Goal: Task Accomplishment & Management: Complete application form

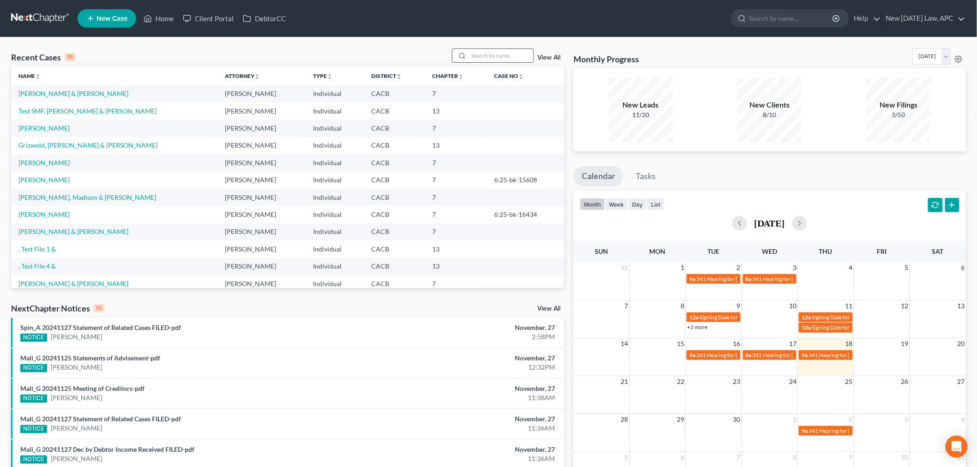
click at [482, 49] on input "search" at bounding box center [501, 55] width 65 height 13
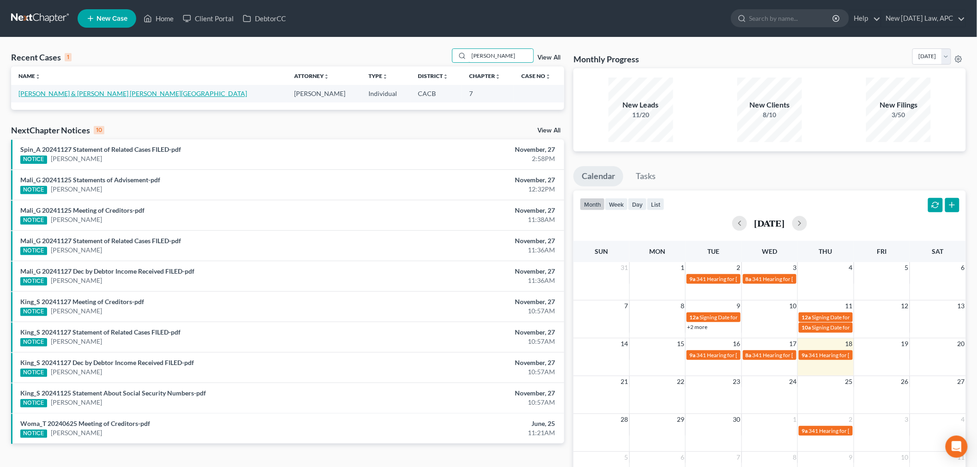
type input "[PERSON_NAME]"
click at [55, 96] on link "[PERSON_NAME] & [PERSON_NAME] [PERSON_NAME][GEOGRAPHIC_DATA]" at bounding box center [132, 94] width 229 height 8
select select "6"
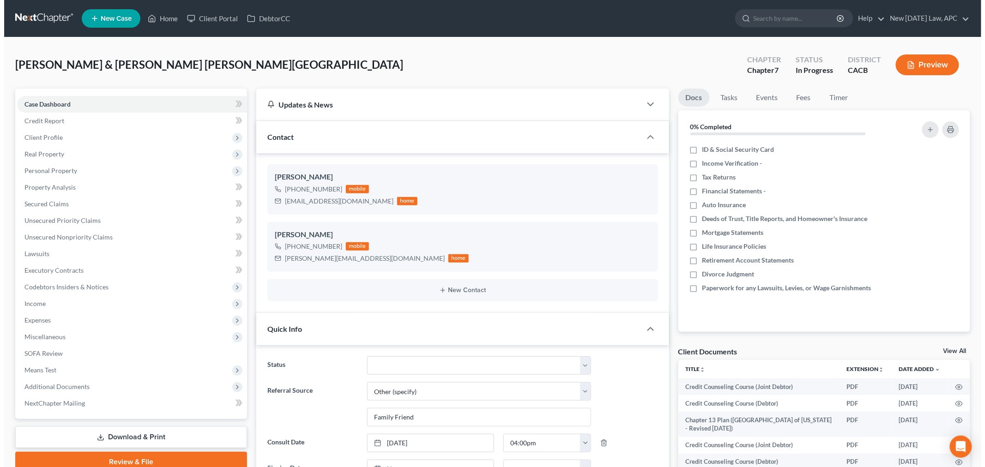
scroll to position [4789, 0]
click at [912, 61] on button "Preview" at bounding box center [923, 64] width 63 height 21
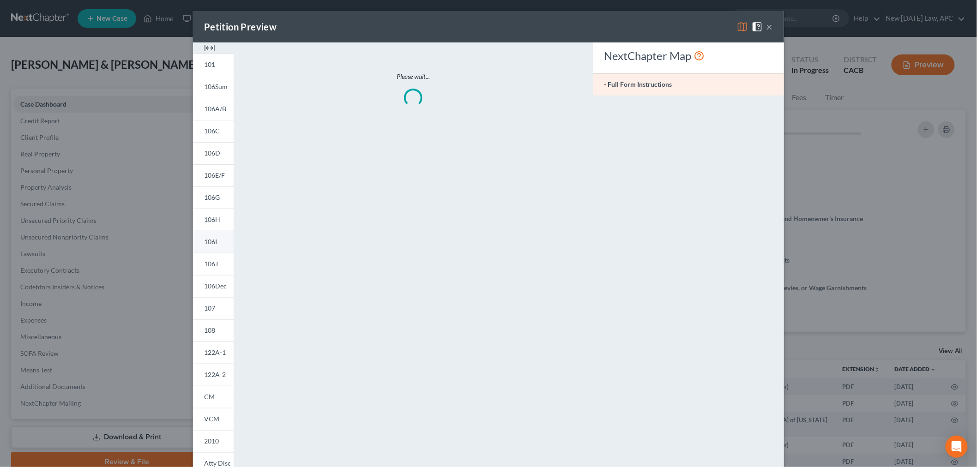
scroll to position [4779, 0]
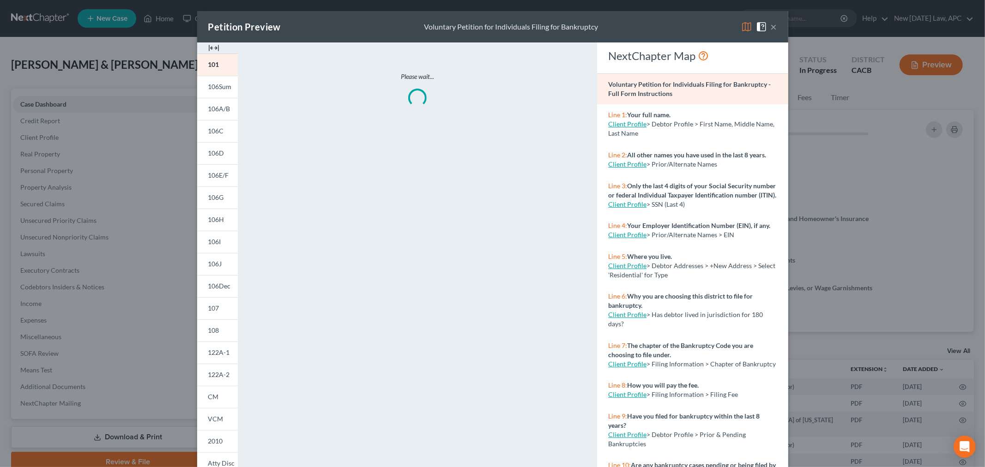
drag, startPoint x: 204, startPoint y: 400, endPoint x: 275, endPoint y: 367, distance: 77.9
click at [208, 400] on span "CM" at bounding box center [213, 397] width 11 height 8
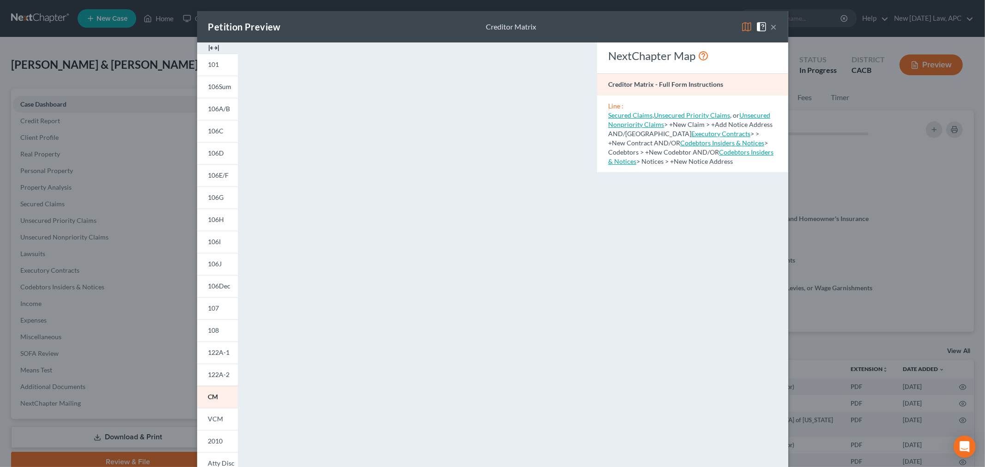
click at [772, 28] on button "×" at bounding box center [774, 26] width 6 height 11
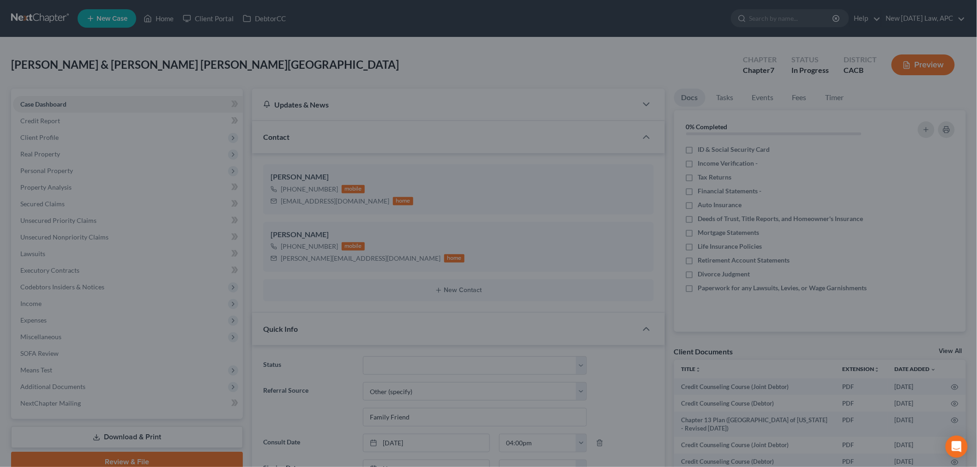
scroll to position [4789, 0]
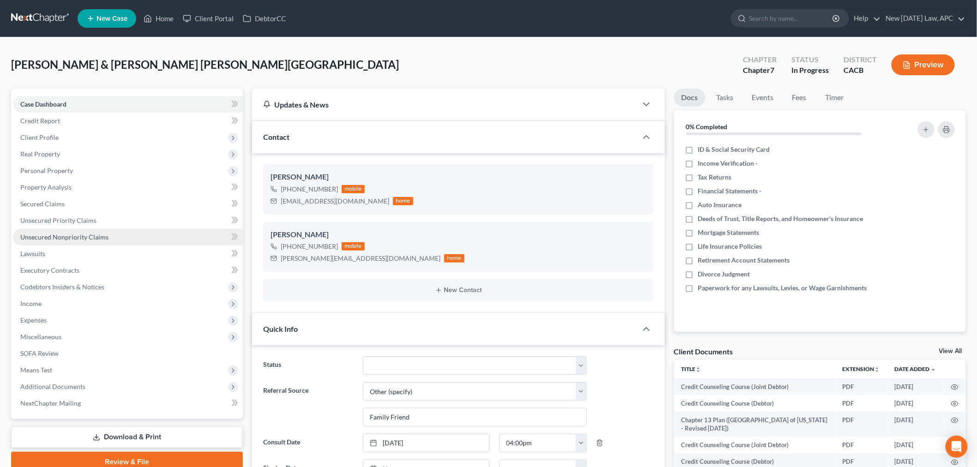
click at [72, 240] on span "Unsecured Nonpriority Claims" at bounding box center [64, 237] width 88 height 8
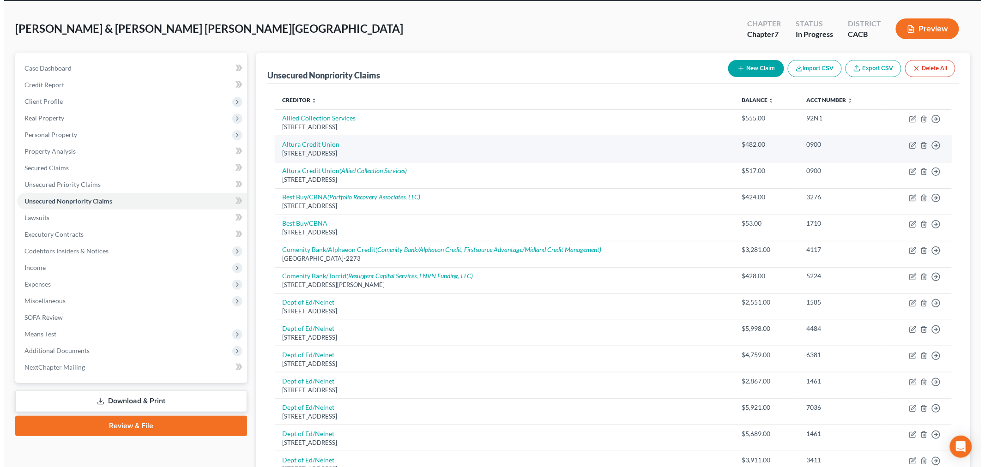
scroll to position [51, 0]
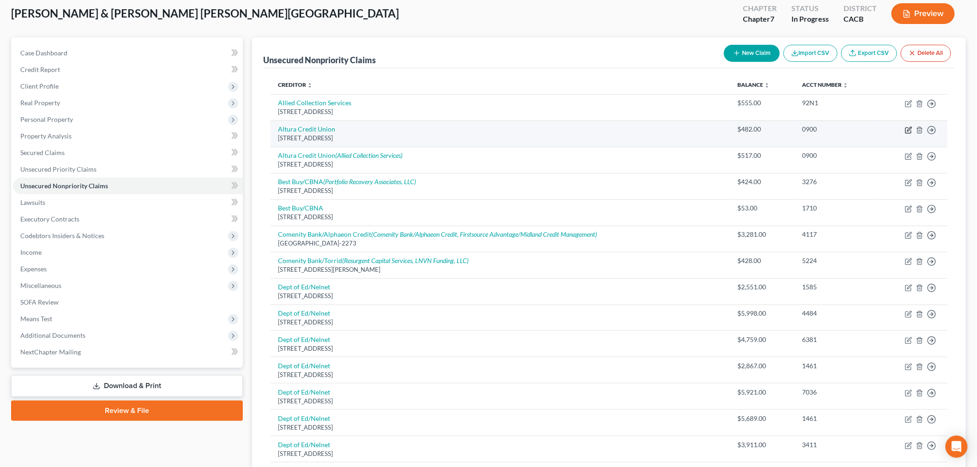
click at [908, 130] on icon "button" at bounding box center [909, 129] width 4 height 4
select select "4"
select select "2"
select select "0"
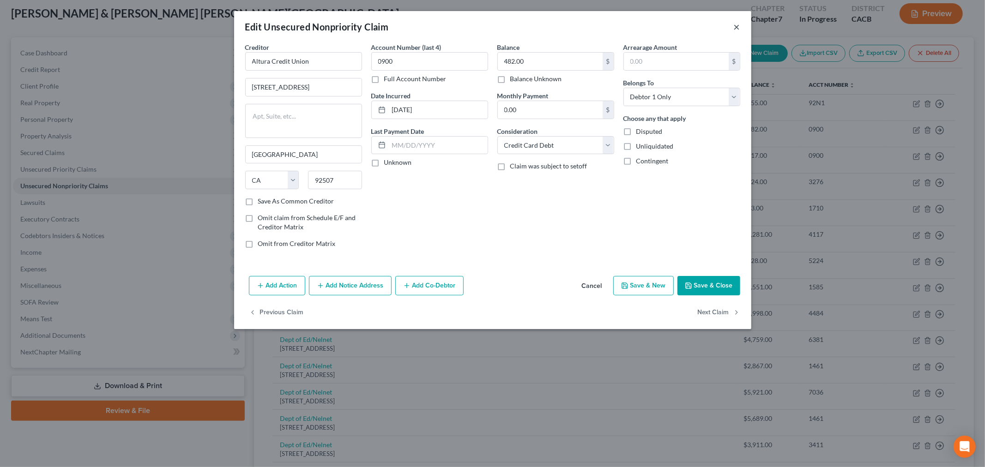
click at [739, 24] on button "×" at bounding box center [737, 26] width 6 height 11
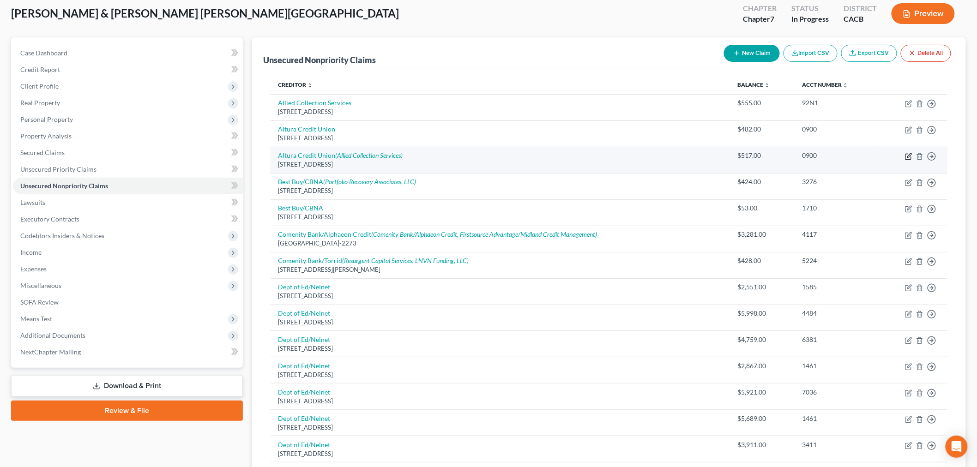
click at [908, 156] on icon "button" at bounding box center [908, 156] width 7 height 7
select select "4"
select select "2"
select select "0"
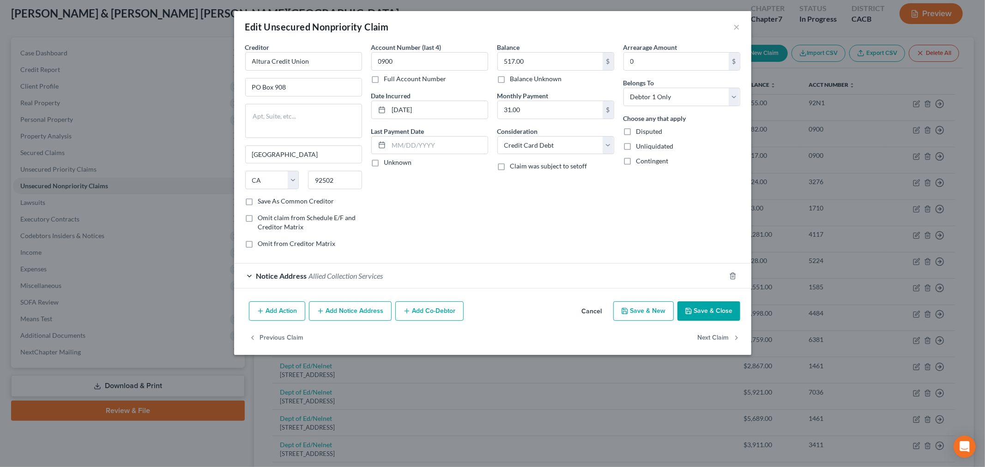
click at [248, 275] on div "Notice Address Allied Collection Services" at bounding box center [479, 276] width 491 height 24
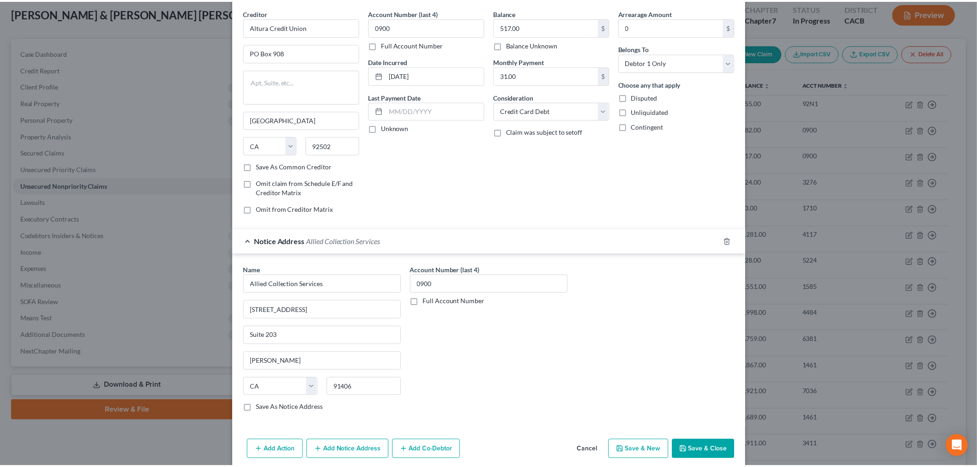
scroll to position [0, 0]
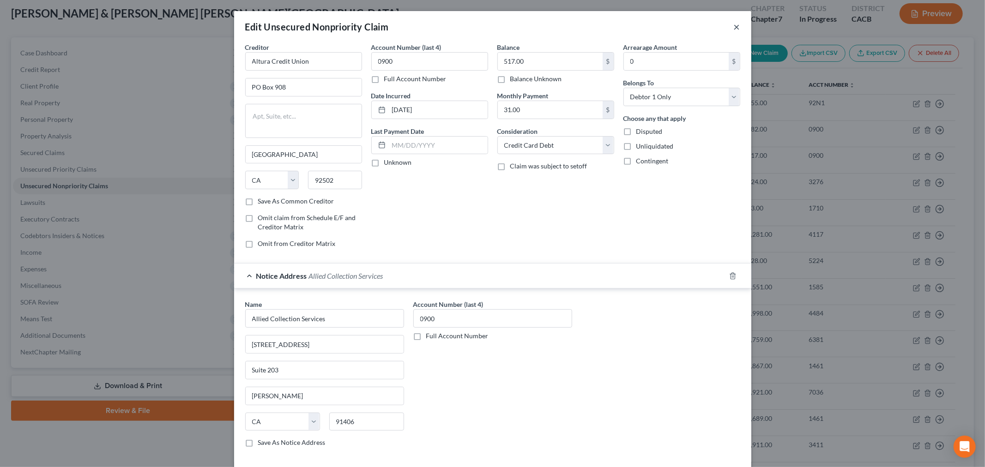
click at [734, 30] on button "×" at bounding box center [737, 26] width 6 height 11
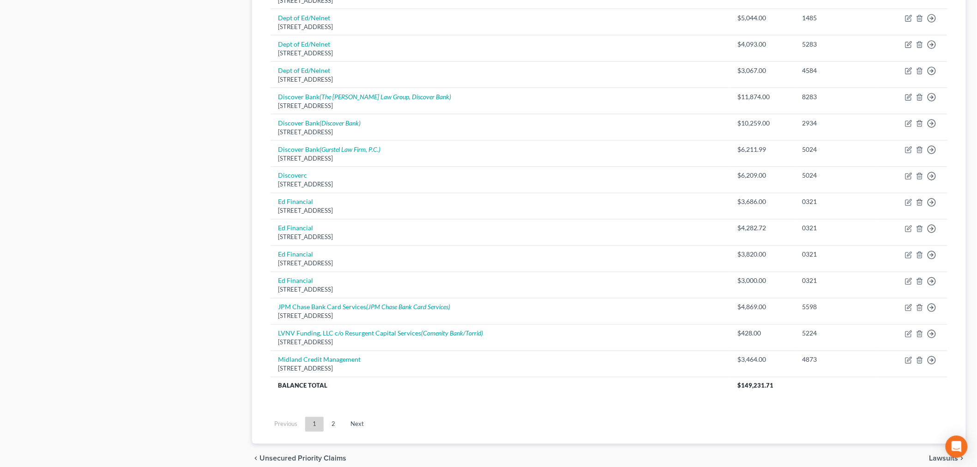
scroll to position [564, 0]
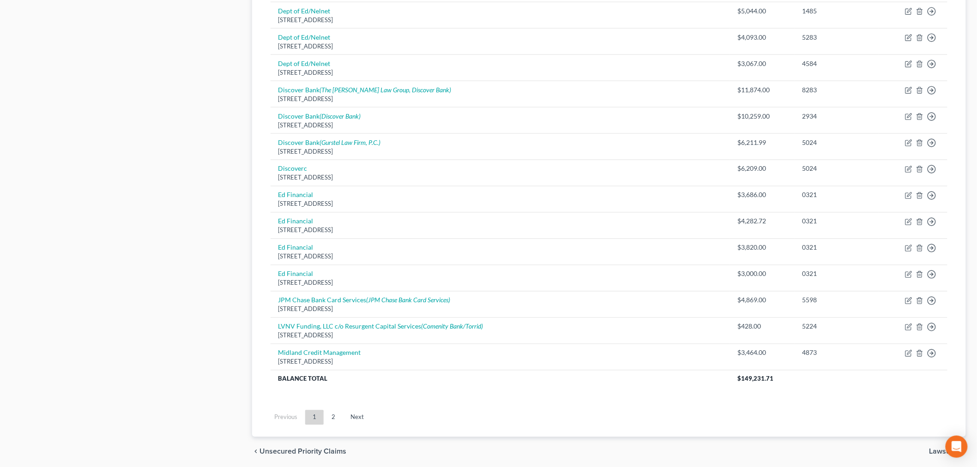
click at [330, 416] on link "2" at bounding box center [333, 417] width 18 height 15
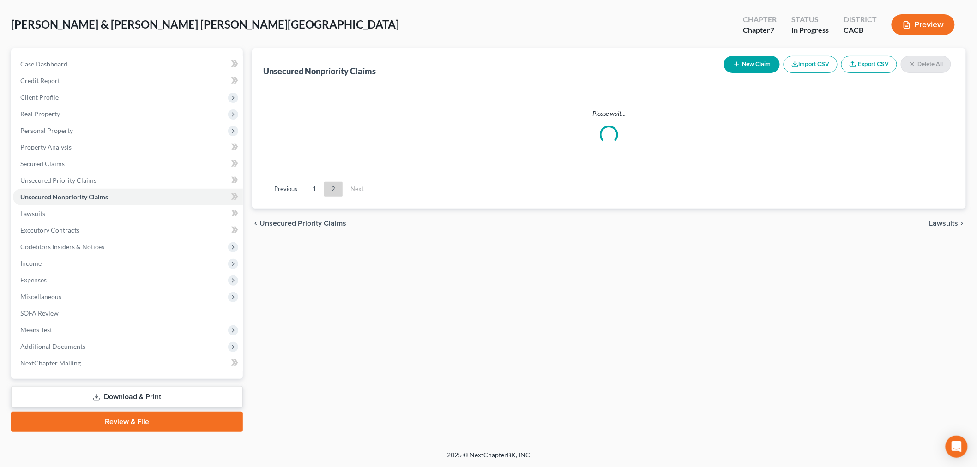
scroll to position [39, 0]
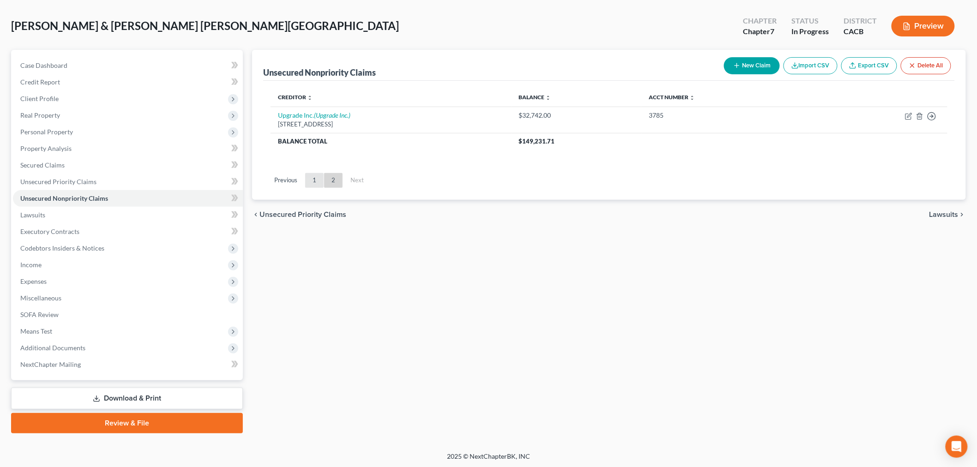
click at [313, 185] on link "1" at bounding box center [314, 180] width 18 height 15
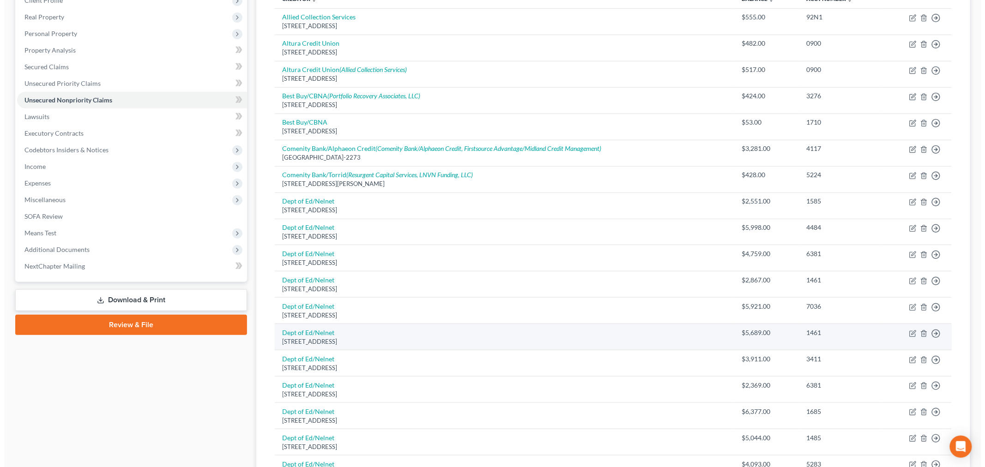
scroll to position [141, 0]
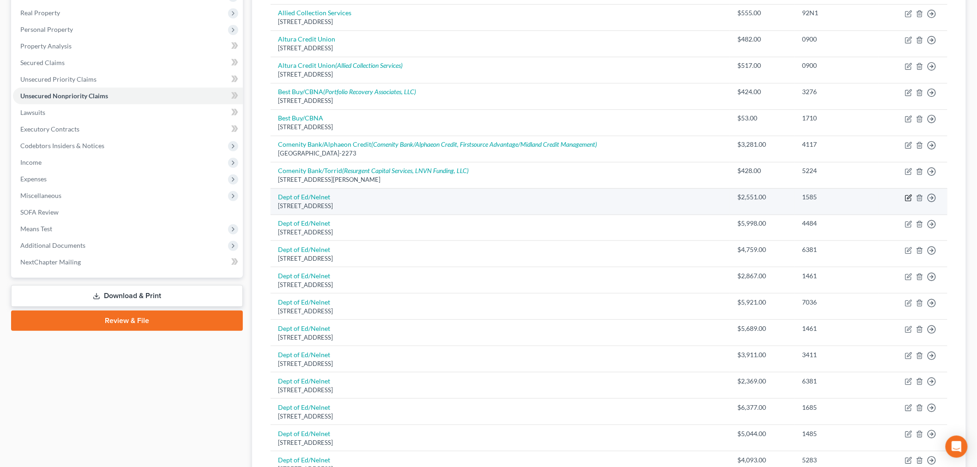
click at [908, 200] on icon "button" at bounding box center [908, 198] width 6 height 6
select select "30"
select select "17"
select select "0"
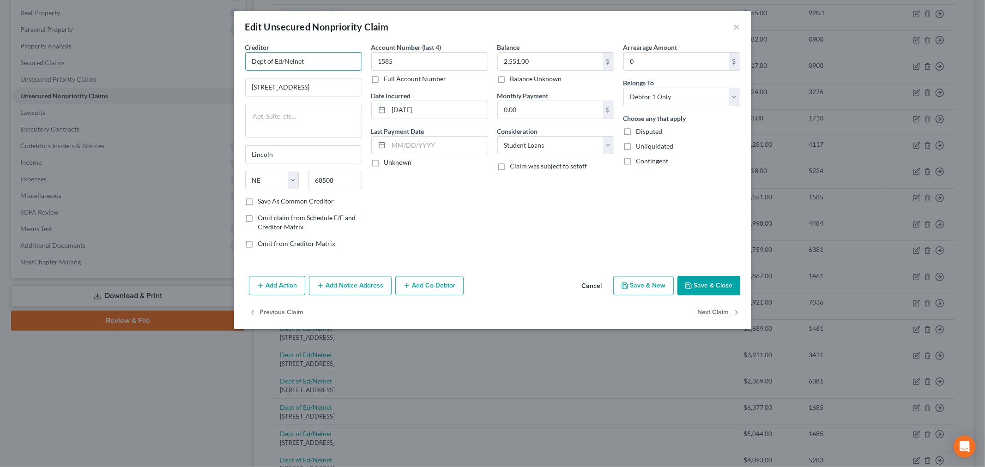
drag, startPoint x: 282, startPoint y: 58, endPoint x: 235, endPoint y: 64, distance: 46.6
click at [235, 64] on div "Creditor * Dept of Ed/Nelnet [STREET_ADDRESS][GEOGRAPHIC_DATA] [US_STATE] AK AR…" at bounding box center [492, 157] width 517 height 230
click at [258, 63] on input "US Department of Education/Nelnet" at bounding box center [303, 61] width 117 height 18
click at [253, 58] on input "U.S .Department of Education/Nelnet" at bounding box center [303, 61] width 117 height 18
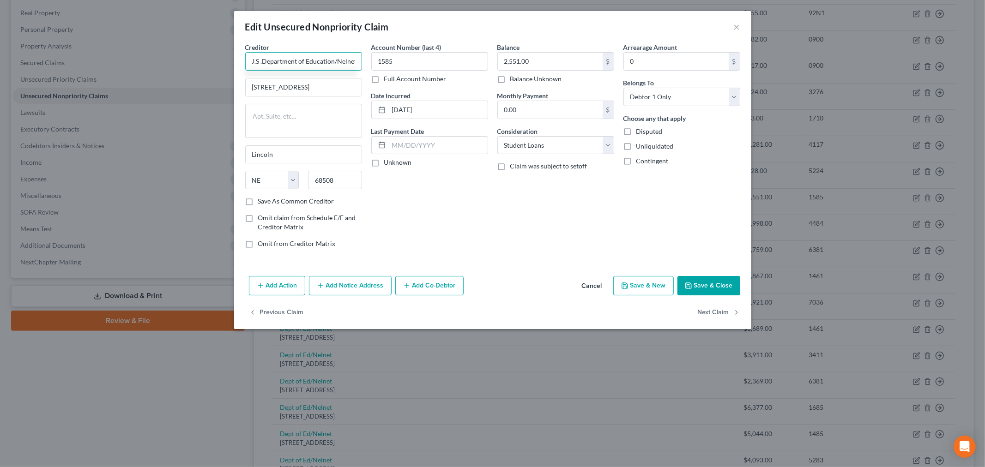
drag, startPoint x: 252, startPoint y: 58, endPoint x: 366, endPoint y: 57, distance: 114.0
click at [366, 57] on div "Creditor * U.S .Department of Education/Nelnet [STREET_ADDRESS][GEOGRAPHIC_DATA…" at bounding box center [304, 148] width 126 height 213
type input "U.S .Department of Education/Nelnet"
click at [712, 291] on button "Save & Close" at bounding box center [708, 285] width 63 height 19
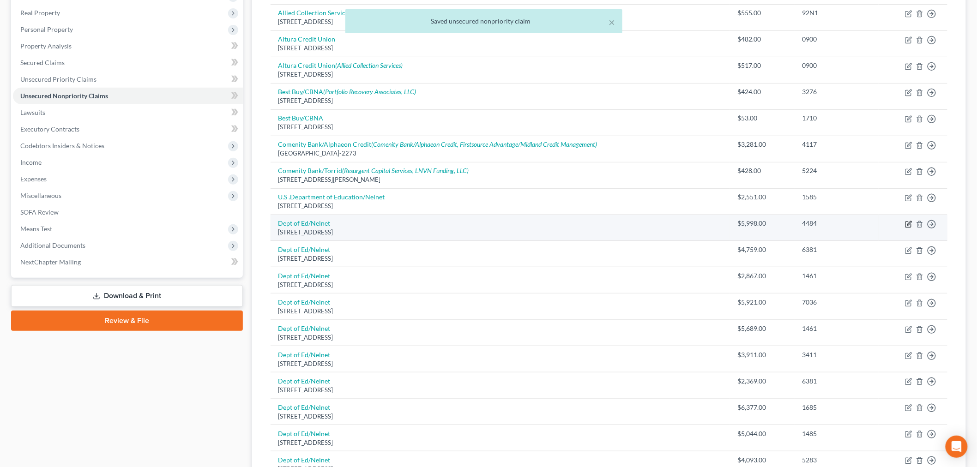
click at [907, 224] on icon "button" at bounding box center [908, 224] width 7 height 7
select select "30"
select select "17"
select select "0"
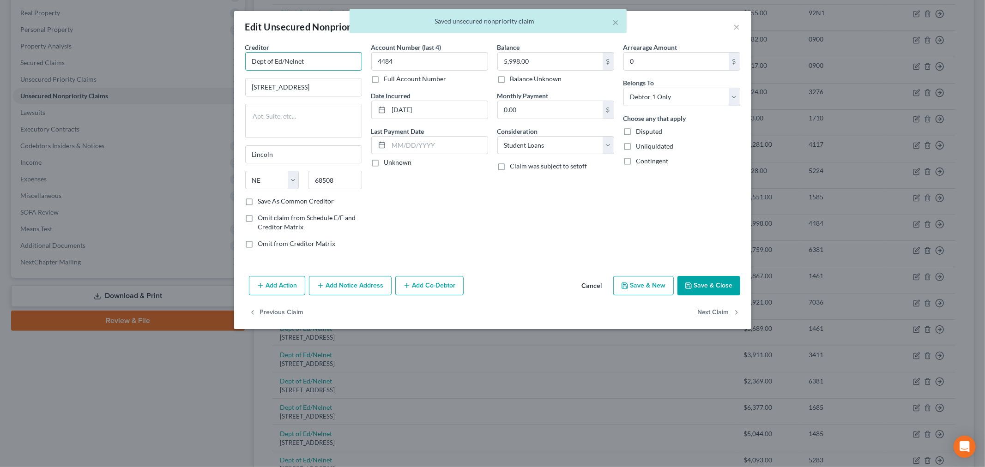
drag, startPoint x: 252, startPoint y: 62, endPoint x: 324, endPoint y: 61, distance: 72.0
click at [324, 61] on input "Dept of Ed/Nelnet" at bounding box center [303, 61] width 117 height 18
paste input "U.S .Department of Education"
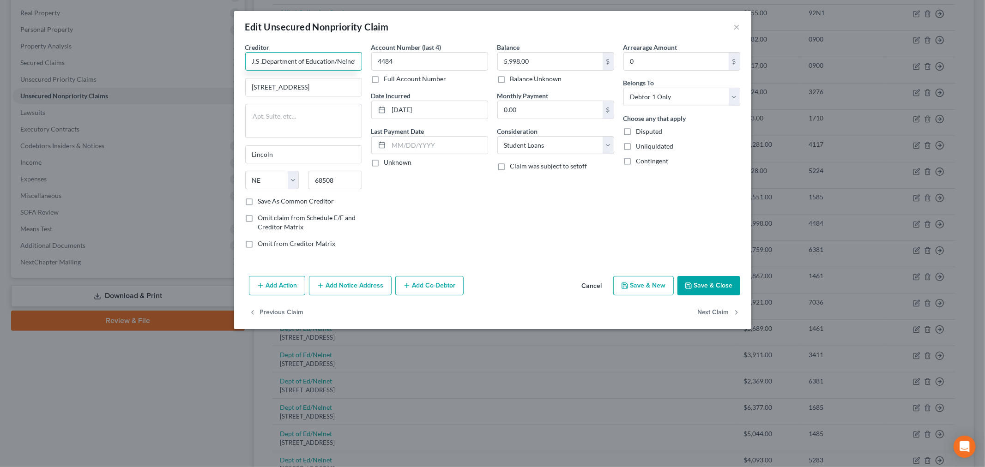
type input "U.S .Department of Education/Nelnet"
click at [705, 291] on button "Save & Close" at bounding box center [708, 285] width 63 height 19
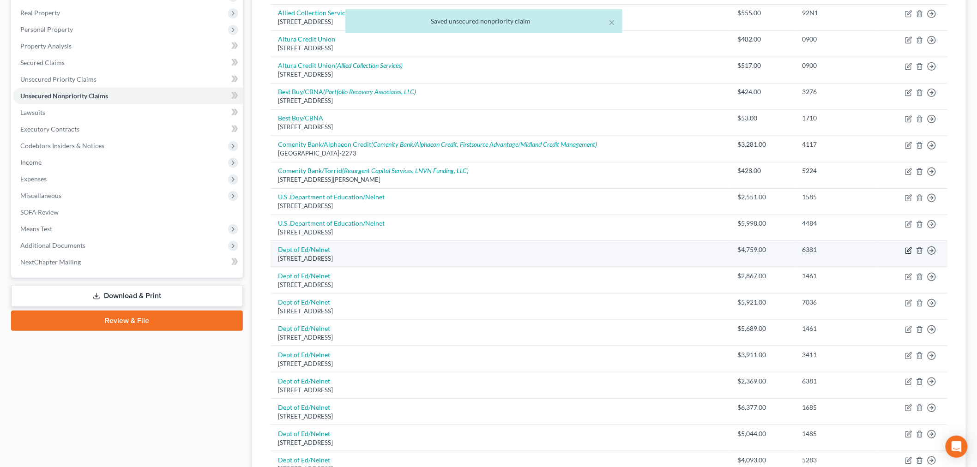
click at [911, 250] on icon "button" at bounding box center [908, 250] width 7 height 7
select select "30"
select select "17"
select select "0"
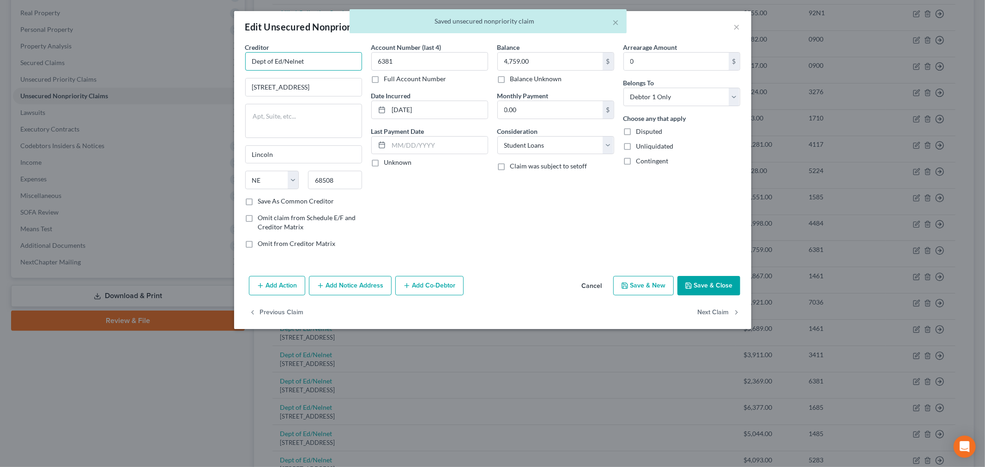
drag, startPoint x: 281, startPoint y: 58, endPoint x: 200, endPoint y: 57, distance: 80.8
click at [200, 57] on div "Edit Unsecured Nonpriority Claim × Creditor * Dept of Ed/Nelnet [STREET_ADDRESS…" at bounding box center [492, 233] width 985 height 467
paste input "U.S .Department of Education"
type input "U.S .Department of Education/Nelnet"
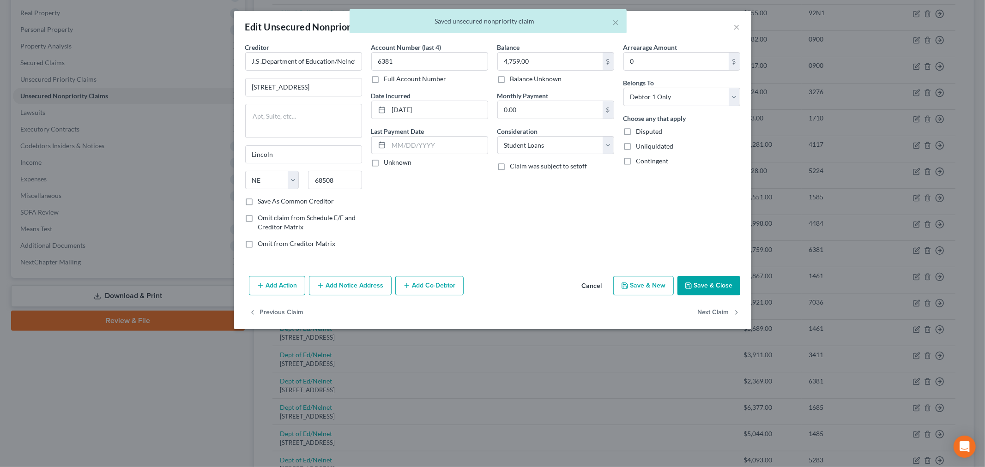
click at [712, 289] on button "Save & Close" at bounding box center [708, 285] width 63 height 19
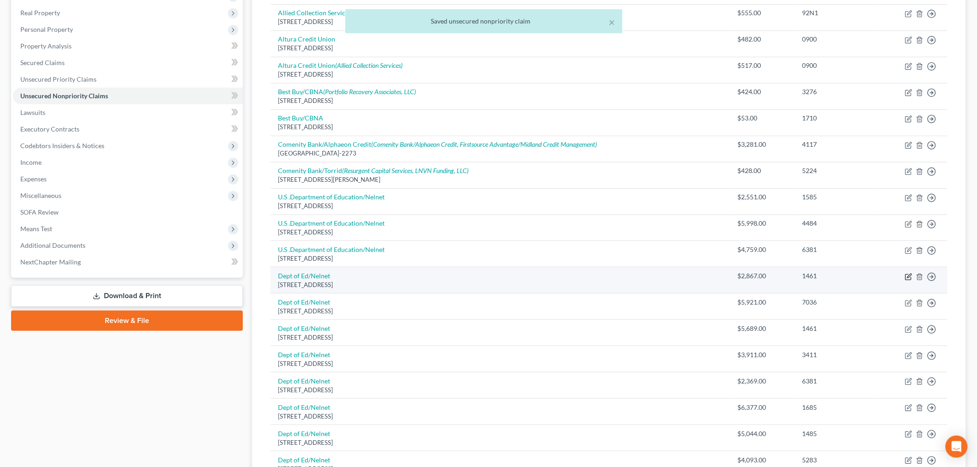
click at [907, 274] on icon "button" at bounding box center [908, 277] width 6 height 6
select select "30"
select select "17"
select select "0"
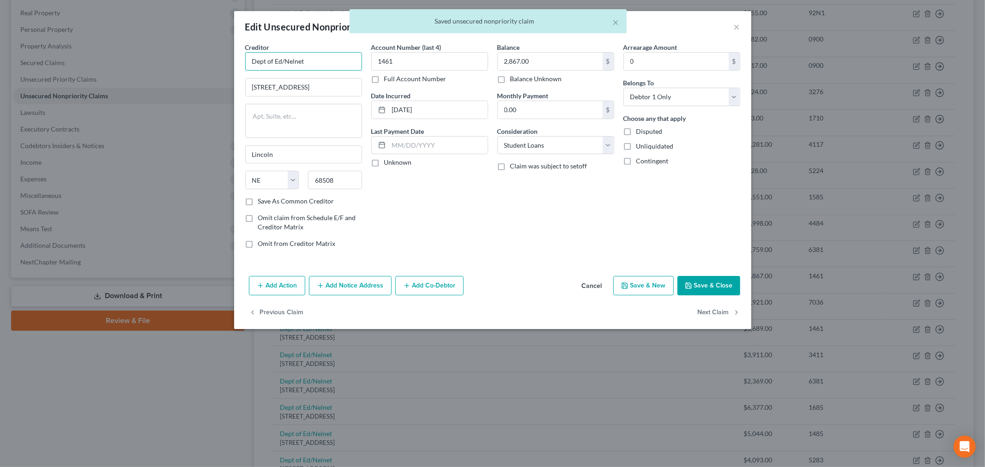
drag, startPoint x: 337, startPoint y: 65, endPoint x: 163, endPoint y: 48, distance: 175.3
click at [163, 49] on div "Edit Unsecured Nonpriority Claim × Creditor * Dept of Ed/Nelnet [STREET_ADDRESS…" at bounding box center [492, 233] width 985 height 467
paste input "U.S .Department of Education"
type input "U.S .Department of Education/Nelnet"
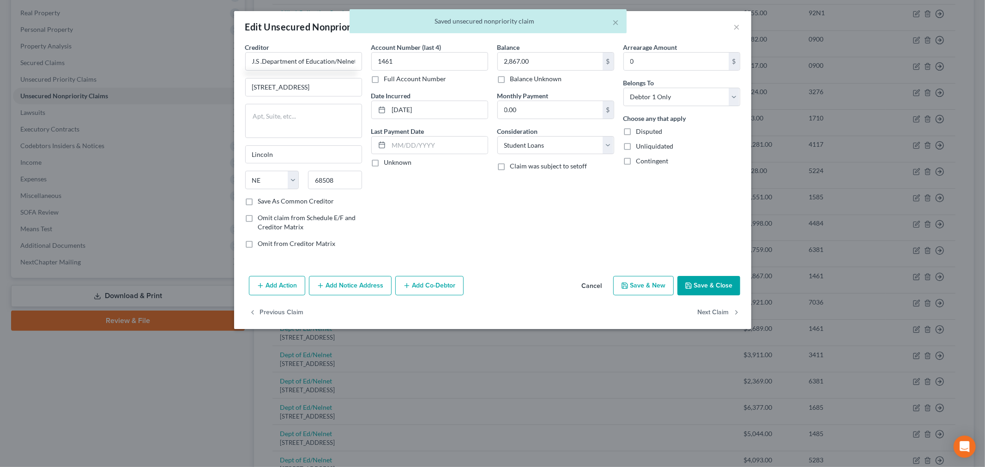
click at [713, 284] on button "Save & Close" at bounding box center [708, 285] width 63 height 19
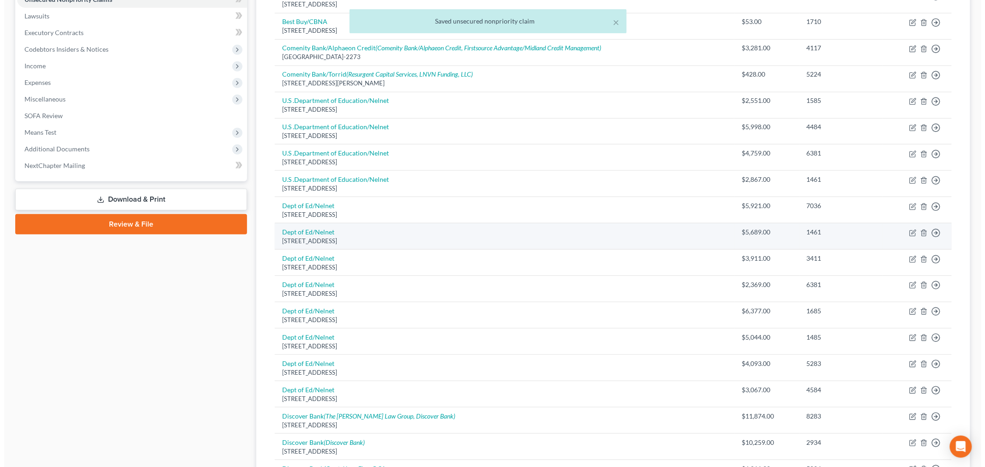
scroll to position [244, 0]
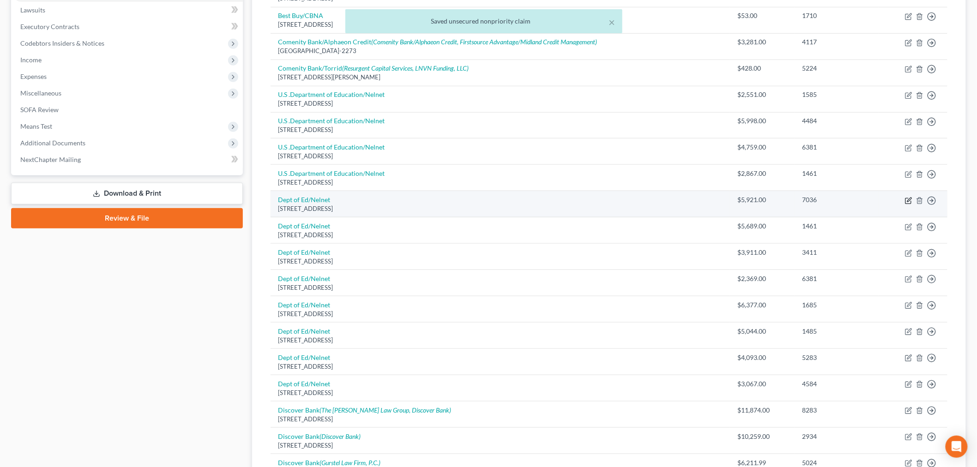
click at [906, 199] on icon "button" at bounding box center [908, 201] width 6 height 6
select select "30"
select select "17"
select select "0"
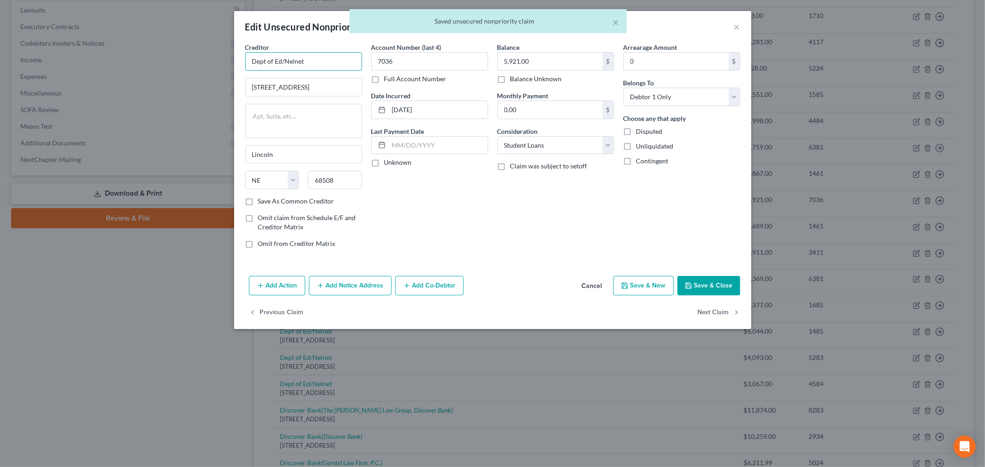
drag, startPoint x: 326, startPoint y: 66, endPoint x: 170, endPoint y: 55, distance: 156.9
click at [170, 56] on div "Edit Unsecured Nonpriority Claim × Creditor * Dept of Ed/Nelnet [STREET_ADDRESS…" at bounding box center [492, 233] width 985 height 467
paste input "U.S .Department of Education"
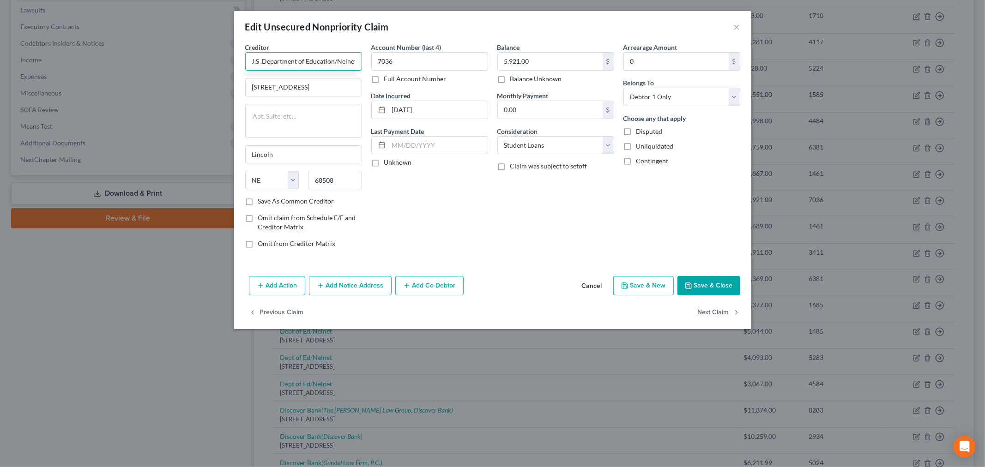
type input "U.S .Department of Education/Nelnet"
click at [702, 292] on button "Save & Close" at bounding box center [708, 285] width 63 height 19
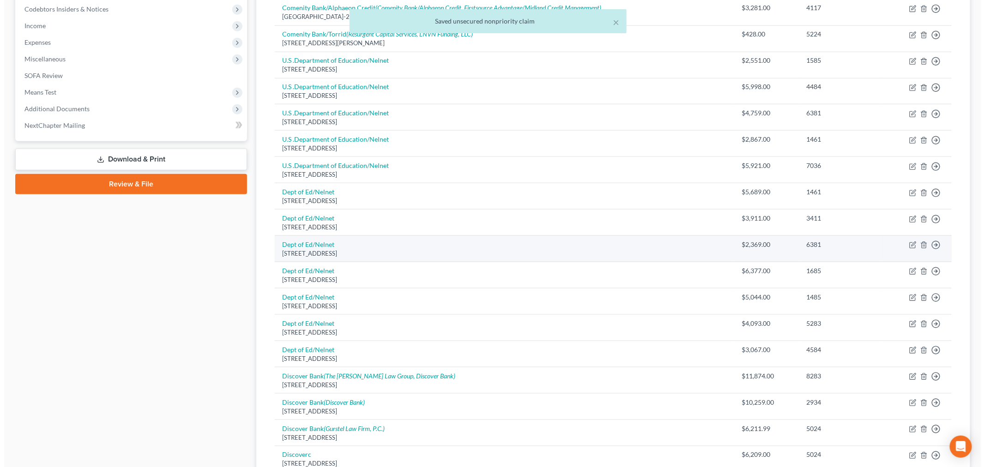
scroll to position [295, 0]
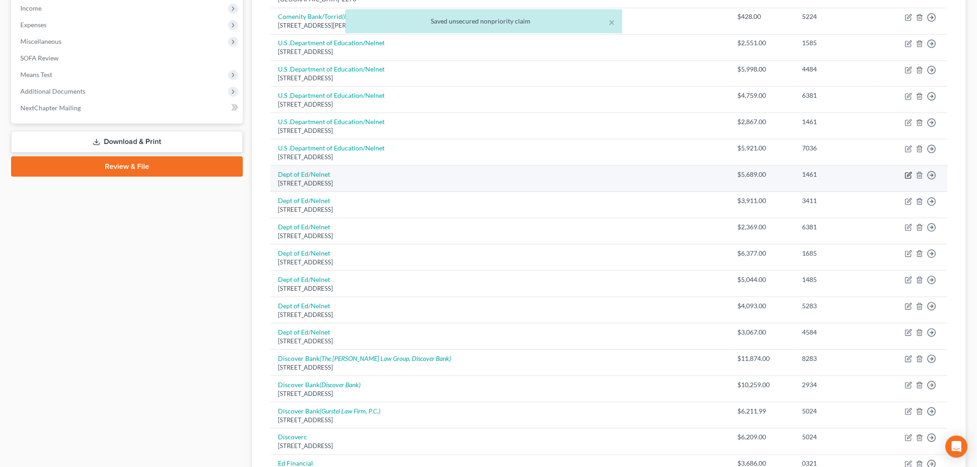
click at [906, 179] on icon "button" at bounding box center [908, 175] width 7 height 7
select select "30"
select select "17"
select select "0"
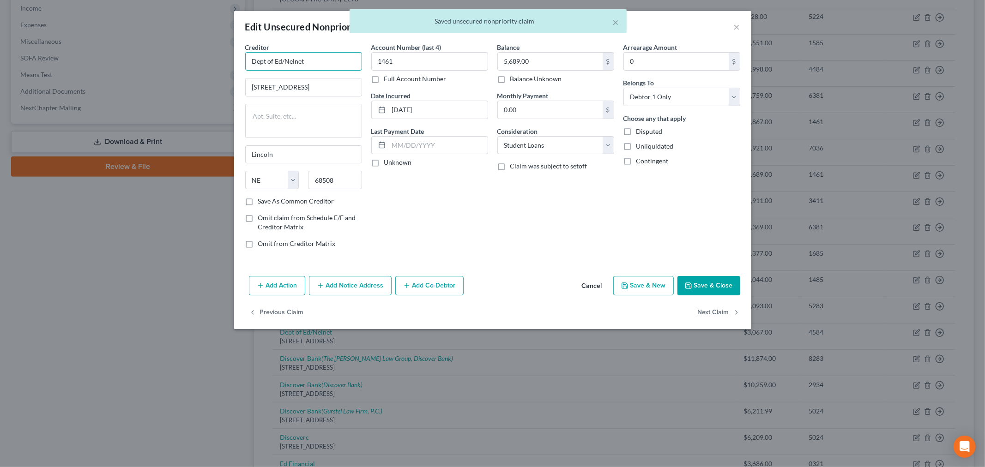
drag, startPoint x: 307, startPoint y: 60, endPoint x: 190, endPoint y: 48, distance: 117.8
click at [190, 48] on div "Edit Unsecured Nonpriority Claim × Creditor * Dept of Ed/Nelnet [STREET_ADDRESS…" at bounding box center [492, 233] width 985 height 467
paste input "U.S .Department of Education"
type input "U.S .Department of Education/Nelnet"
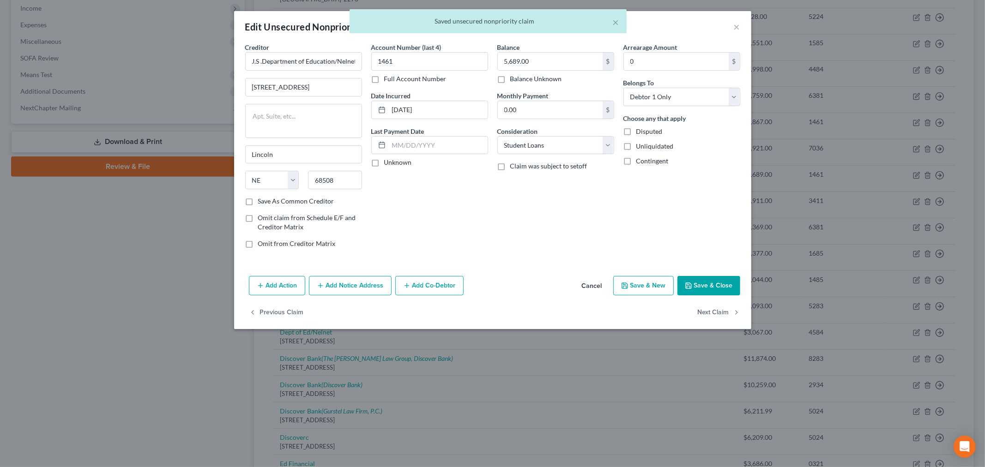
click at [723, 285] on button "Save & Close" at bounding box center [708, 285] width 63 height 19
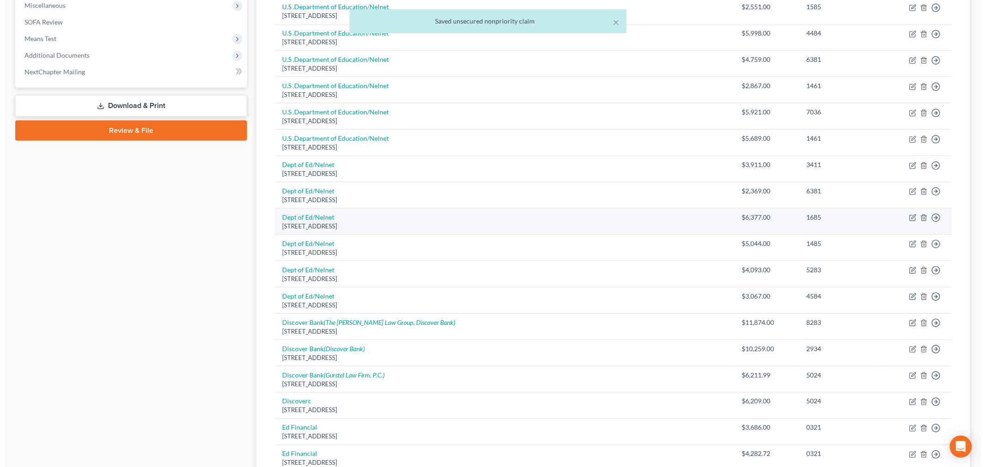
scroll to position [347, 0]
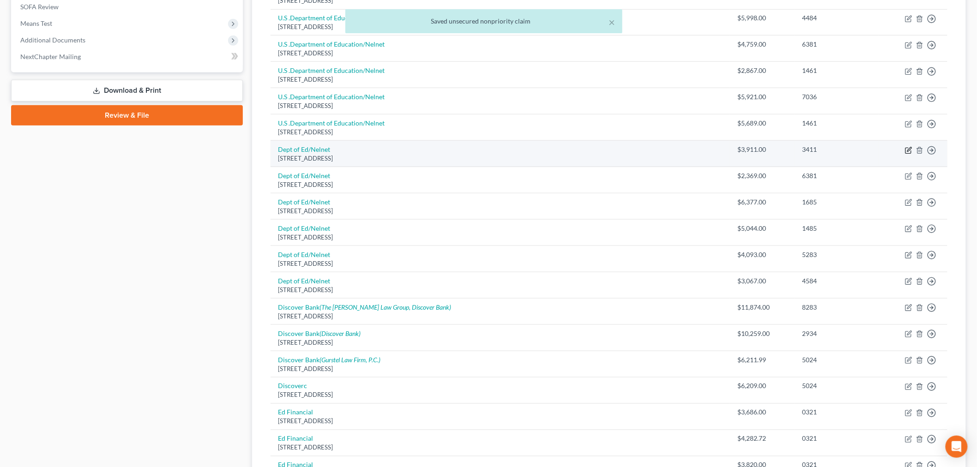
click at [906, 150] on icon "button" at bounding box center [908, 150] width 7 height 7
select select "30"
select select "17"
select select "0"
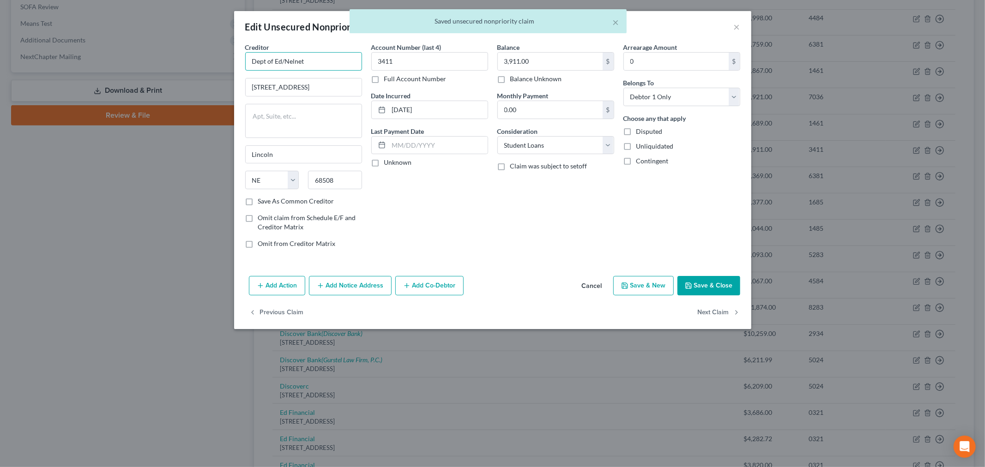
drag, startPoint x: 312, startPoint y: 59, endPoint x: 121, endPoint y: 54, distance: 190.7
click at [121, 55] on div "Edit Unsecured Nonpriority Claim × Creditor * Dept of Ed/Nelnet [STREET_ADDRESS…" at bounding box center [492, 233] width 985 height 467
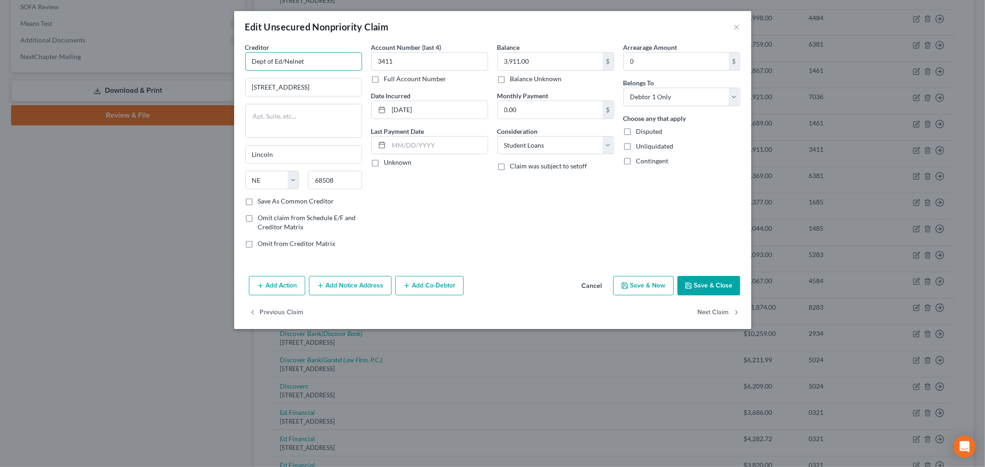
paste input "U.S .Department of Education"
type input "U.S .Department of Education/Nelnet"
click at [705, 288] on button "Save & Close" at bounding box center [708, 285] width 63 height 19
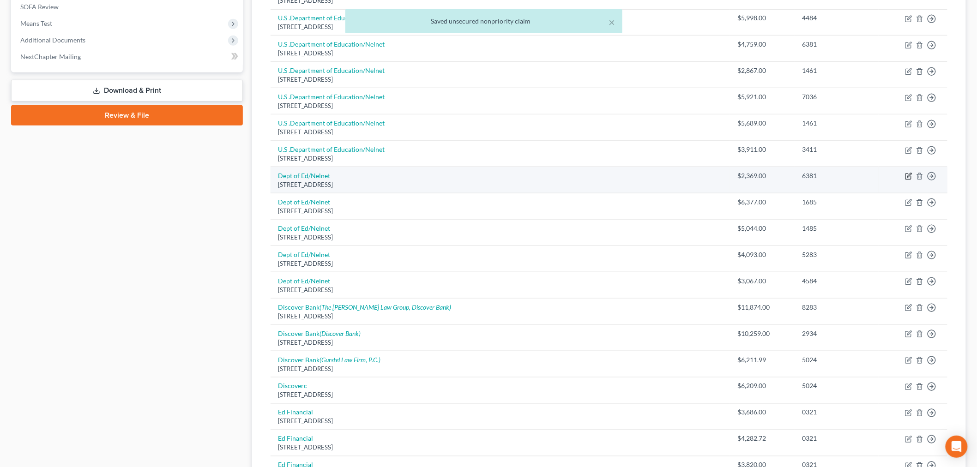
click at [909, 177] on icon "button" at bounding box center [909, 176] width 4 height 4
select select "30"
select select "17"
select select "0"
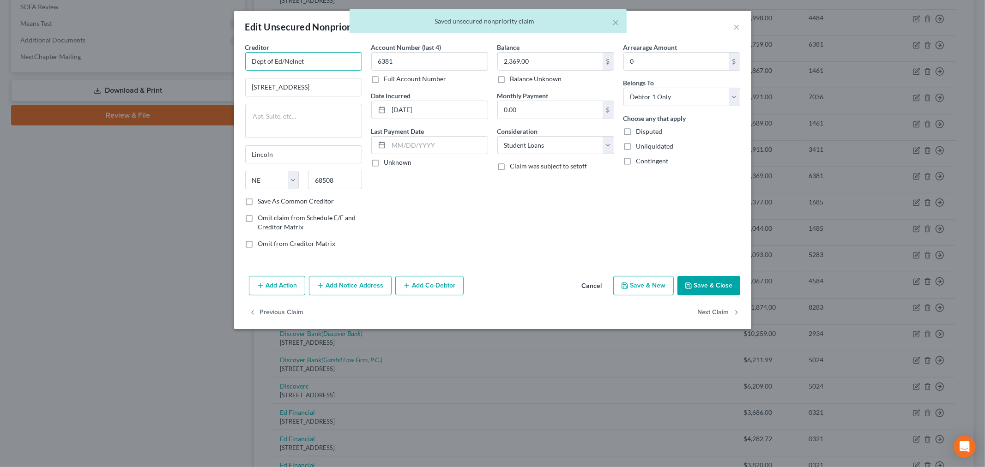
drag, startPoint x: 312, startPoint y: 57, endPoint x: 191, endPoint y: 60, distance: 121.5
click at [169, 58] on div "Edit Unsecured Nonpriority Claim × Creditor * Dept of Ed/Nelnet [STREET_ADDRESS…" at bounding box center [492, 233] width 985 height 467
paste input "U.S .Department of Education"
type input "U.S .Department of Education/Nelnet"
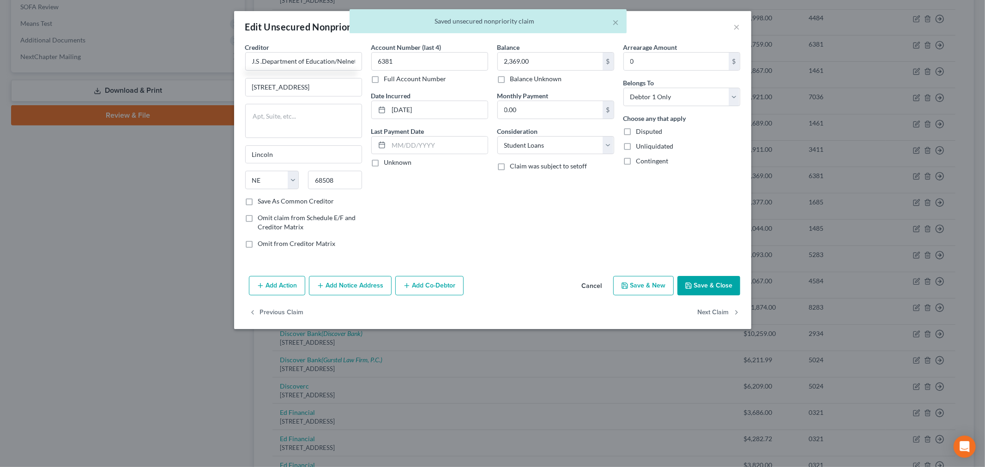
click at [698, 288] on button "Save & Close" at bounding box center [708, 285] width 63 height 19
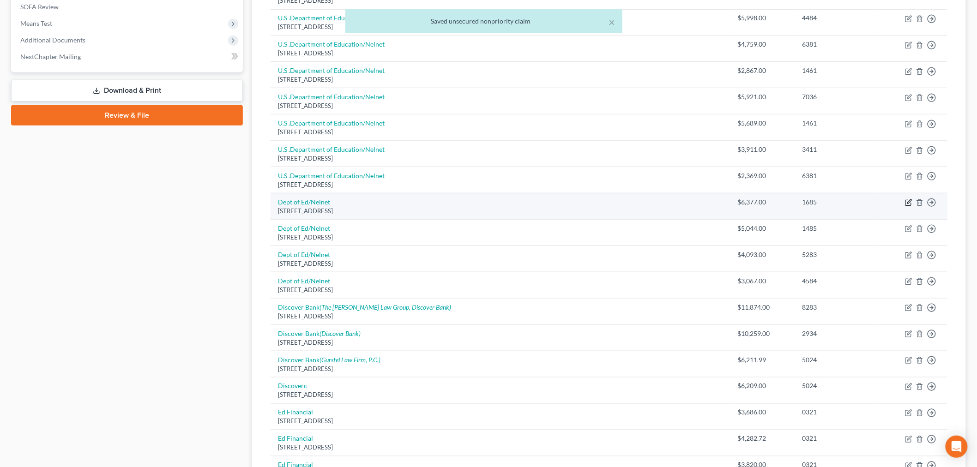
click at [905, 202] on icon "button" at bounding box center [908, 202] width 7 height 7
select select "30"
select select "17"
select select "0"
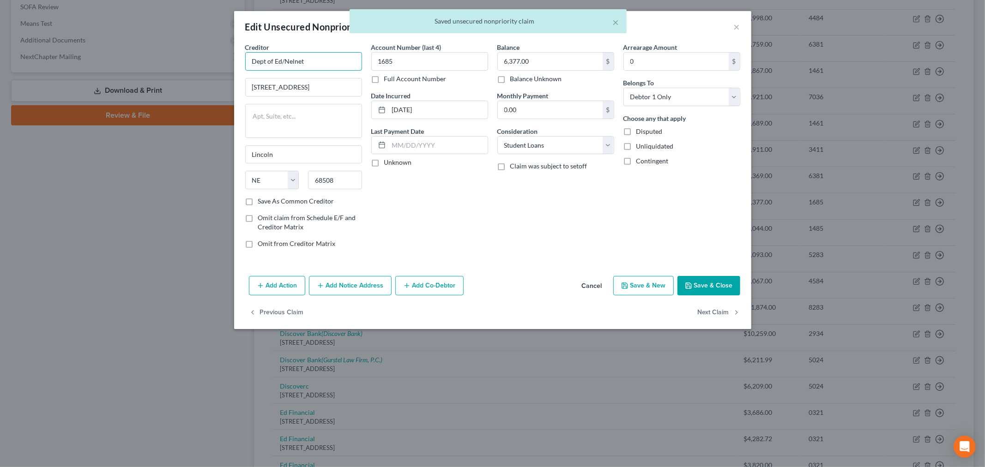
drag, startPoint x: 325, startPoint y: 61, endPoint x: 169, endPoint y: 56, distance: 155.7
click at [169, 56] on div "Edit Unsecured Nonpriority Claim × Creditor * Dept of Ed/Nelnet [STREET_ADDRESS…" at bounding box center [492, 233] width 985 height 467
paste input "U.S .Department of Education"
type input "U.S .Department of Education/Nelnet"
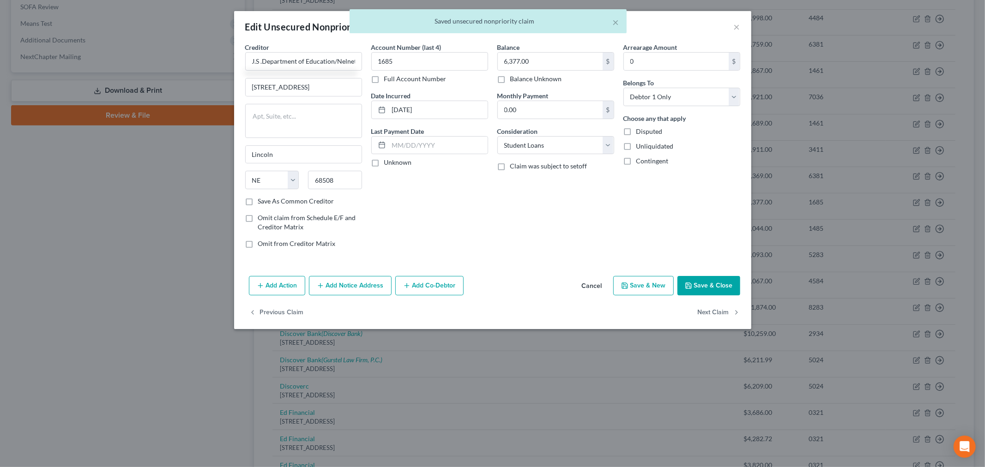
click at [705, 282] on button "Save & Close" at bounding box center [708, 285] width 63 height 19
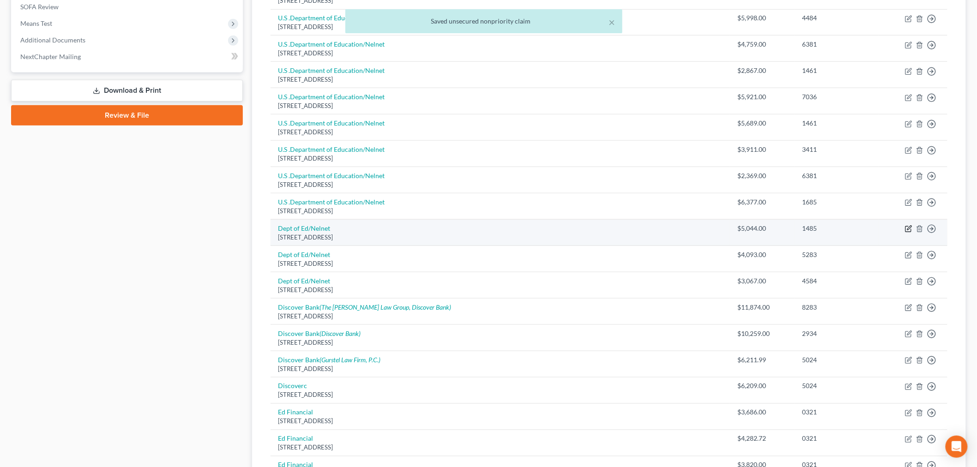
click at [910, 228] on icon "button" at bounding box center [909, 228] width 4 height 4
select select "30"
select select "17"
select select "0"
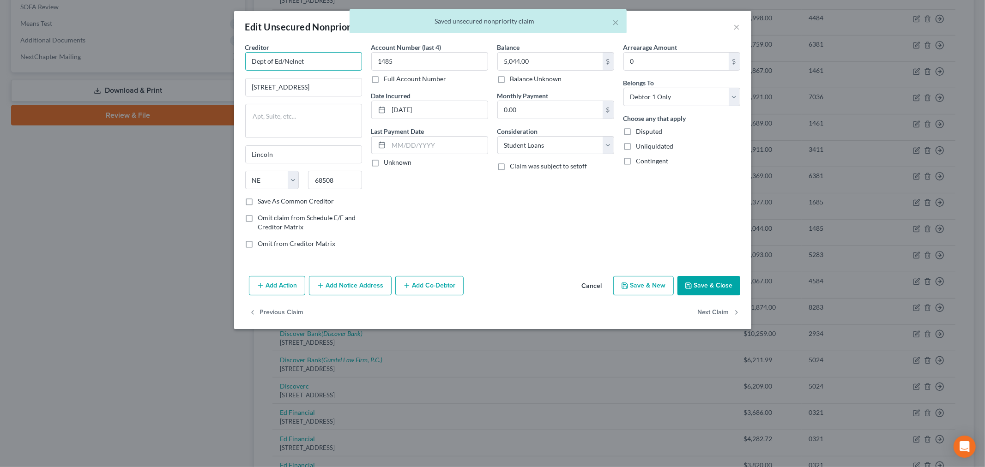
drag, startPoint x: 324, startPoint y: 66, endPoint x: 141, endPoint y: 62, distance: 183.3
click at [141, 62] on div "Edit Unsecured Nonpriority Claim × Creditor * Dept of Ed/Nelnet [STREET_ADDRESS…" at bounding box center [492, 233] width 985 height 467
paste input "U.S .Department of Education"
type input "U.S .Department of Education/Nelnet"
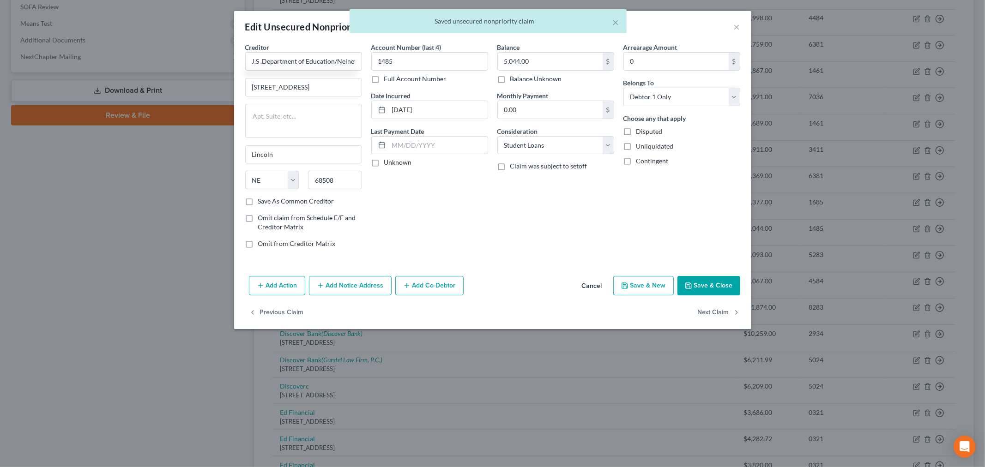
click at [714, 285] on button "Save & Close" at bounding box center [708, 285] width 63 height 19
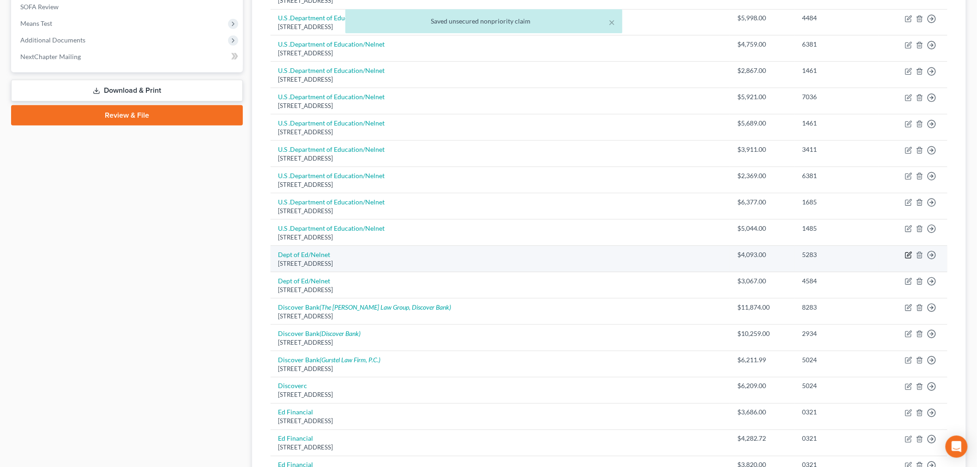
click at [907, 254] on icon "button" at bounding box center [908, 255] width 7 height 7
select select "30"
select select "17"
select select "0"
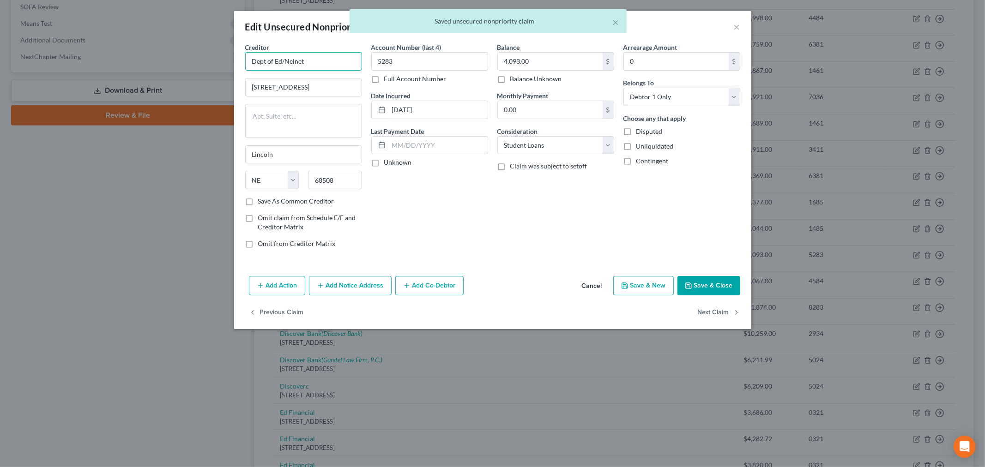
drag, startPoint x: 305, startPoint y: 60, endPoint x: 151, endPoint y: 52, distance: 154.5
click at [149, 52] on div "Edit Unsecured Nonpriority Claim × Creditor * Dept of Ed/Nelnet [STREET_ADDRESS…" at bounding box center [492, 233] width 985 height 467
paste input "U.S .Department of Education"
type input "U.S .Department of Education/Nelnet"
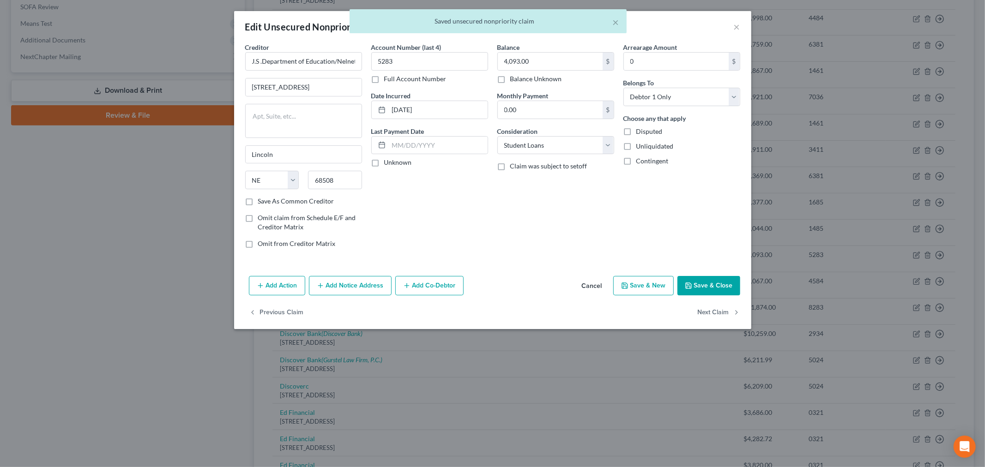
click at [706, 283] on button "Save & Close" at bounding box center [708, 285] width 63 height 19
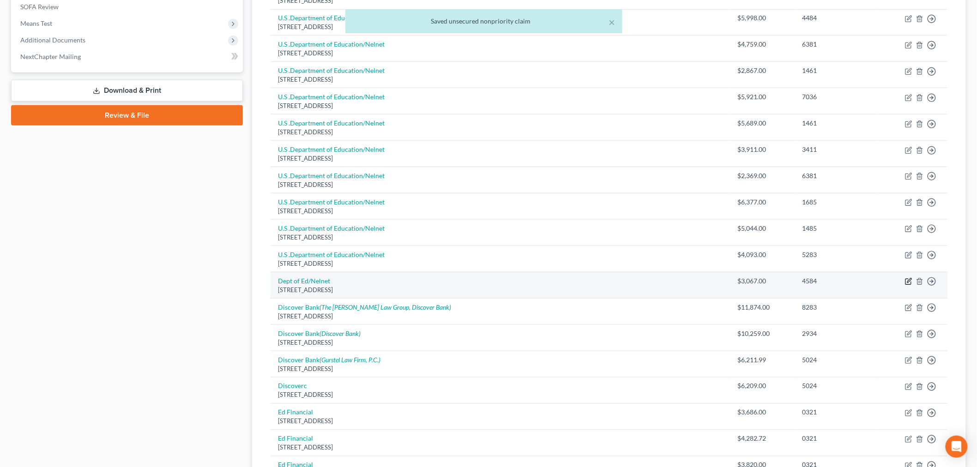
click at [908, 284] on icon "button" at bounding box center [908, 281] width 7 height 7
select select "30"
select select "17"
select select "0"
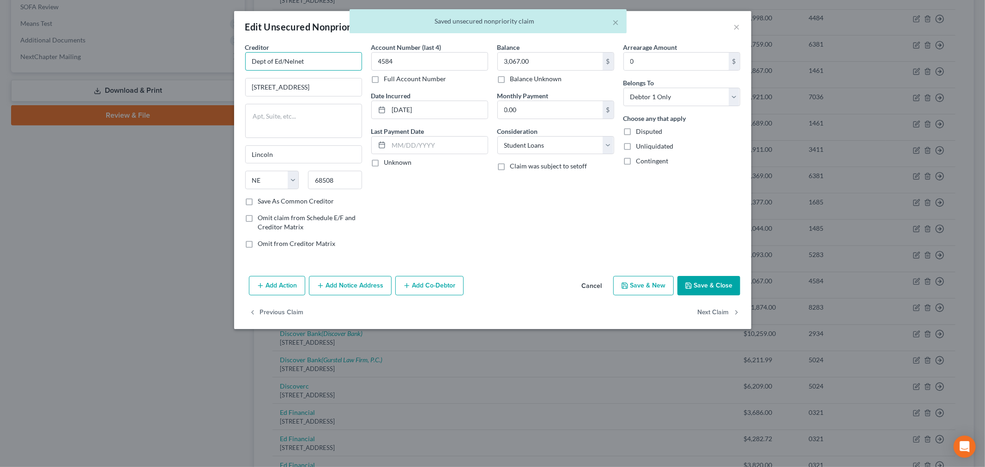
drag, startPoint x: 325, startPoint y: 67, endPoint x: 209, endPoint y: 56, distance: 116.4
click at [209, 56] on div "Edit Unsecured Nonpriority Claim × Creditor * Dept of Ed/Nelnet [STREET_ADDRESS…" at bounding box center [492, 233] width 985 height 467
paste input "U.S .Department of Education"
type input "U.S .Department of Education/Nelnet"
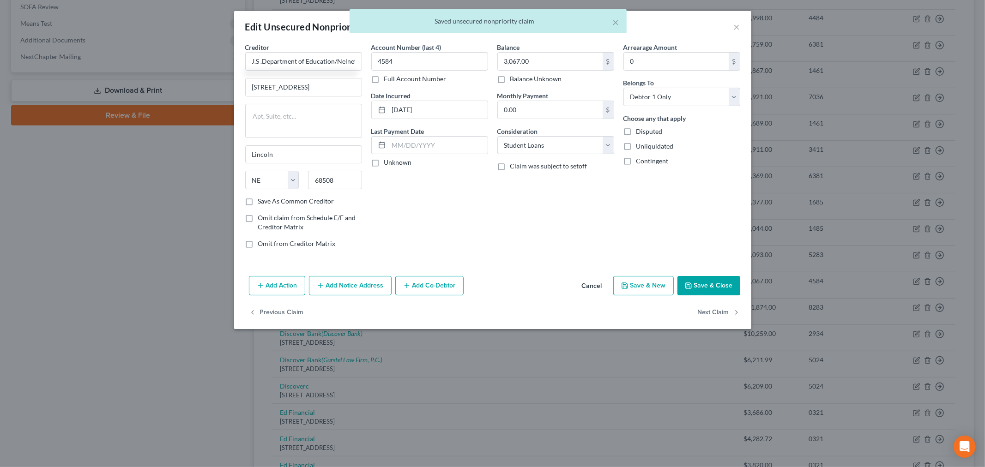
click at [720, 289] on button "Save & Close" at bounding box center [708, 285] width 63 height 19
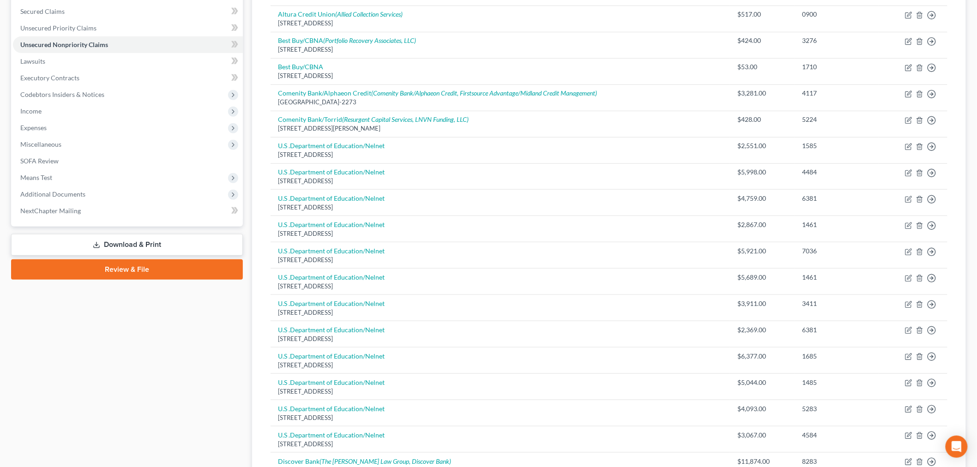
scroll to position [0, 0]
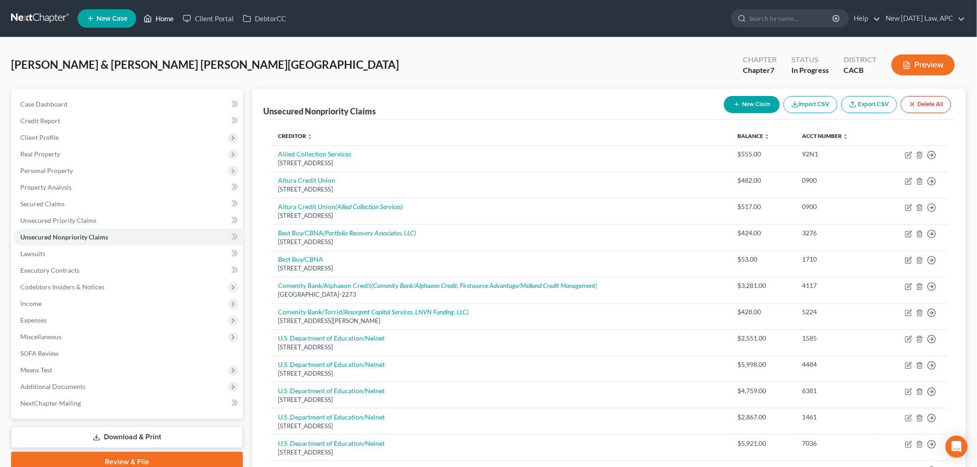
click at [165, 18] on link "Home" at bounding box center [158, 18] width 39 height 17
